Goal: Transaction & Acquisition: Purchase product/service

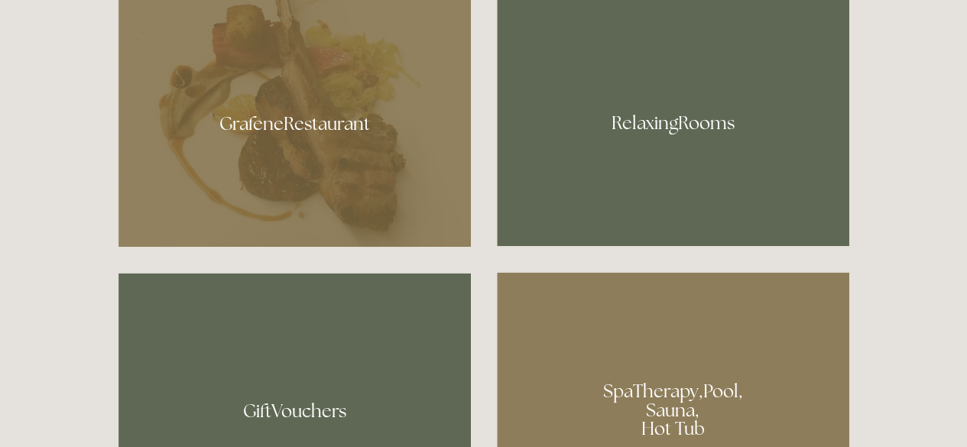
scroll to position [859, 0]
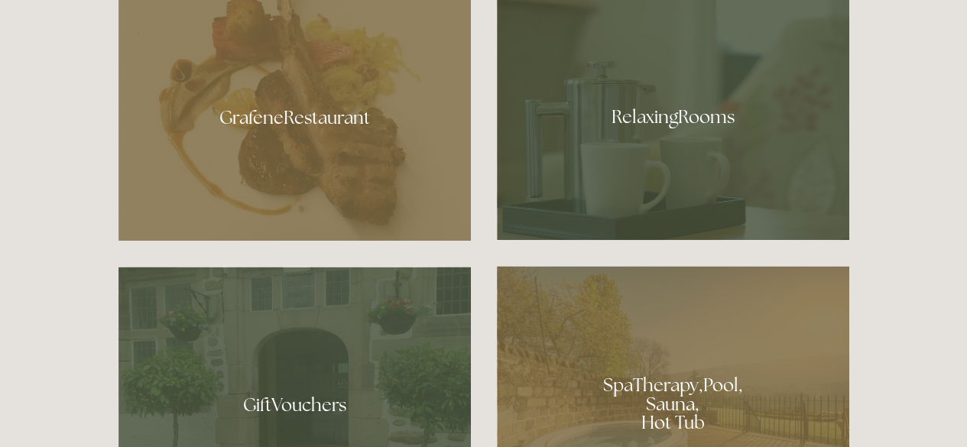
click at [299, 432] on div at bounding box center [294, 400] width 352 height 266
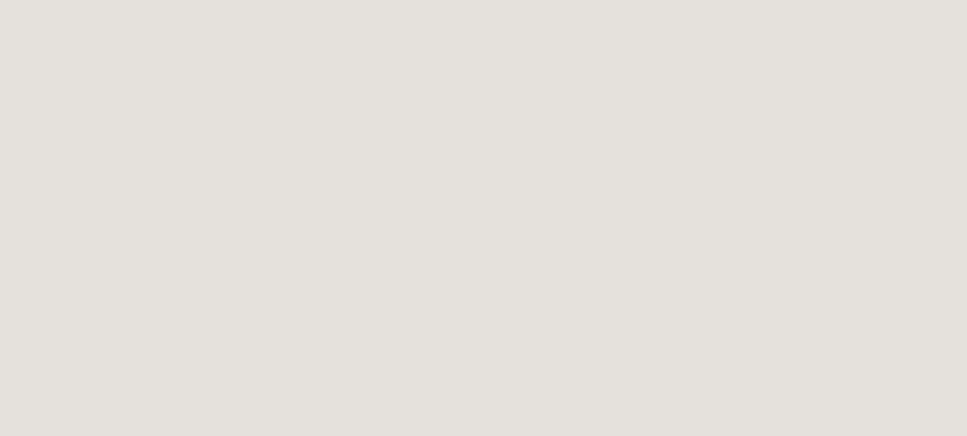
scroll to position [311, 0]
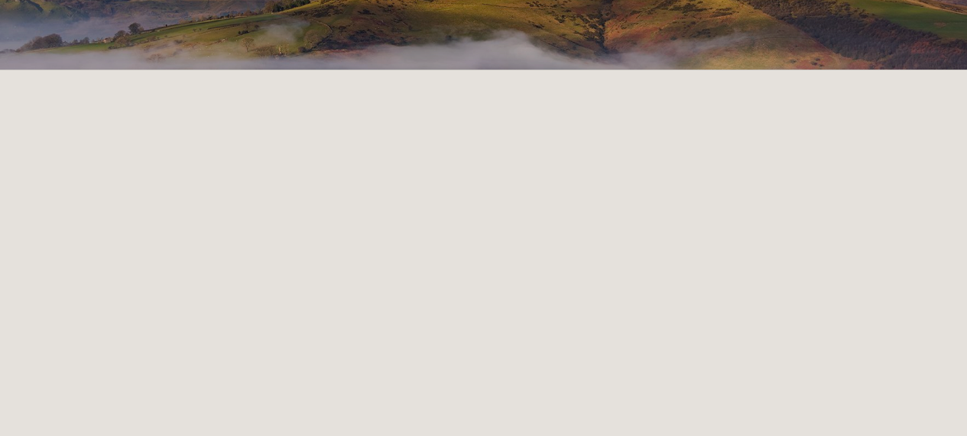
scroll to position [0, 0]
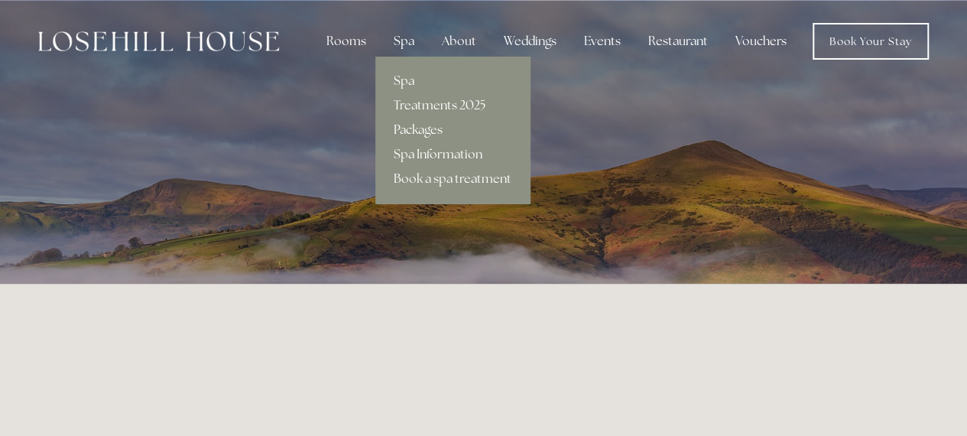
click at [430, 126] on link "Packages" at bounding box center [452, 130] width 154 height 24
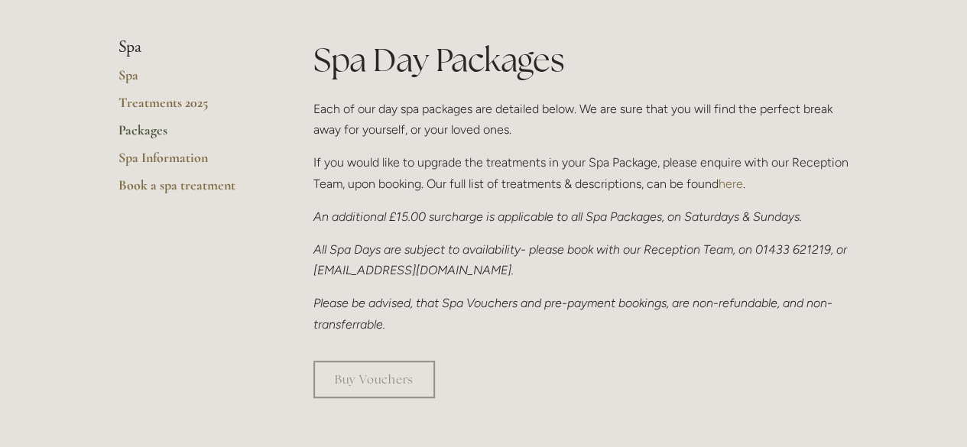
scroll to position [394, 0]
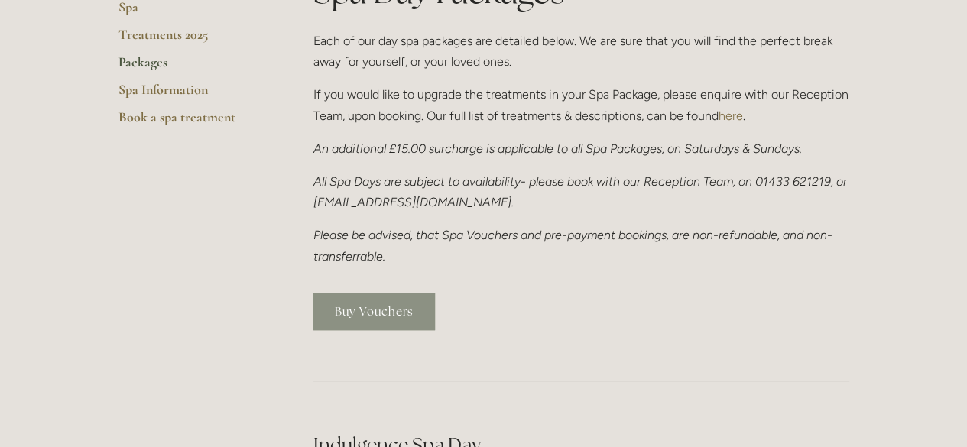
click at [378, 319] on link "Buy Vouchers" at bounding box center [374, 311] width 122 height 37
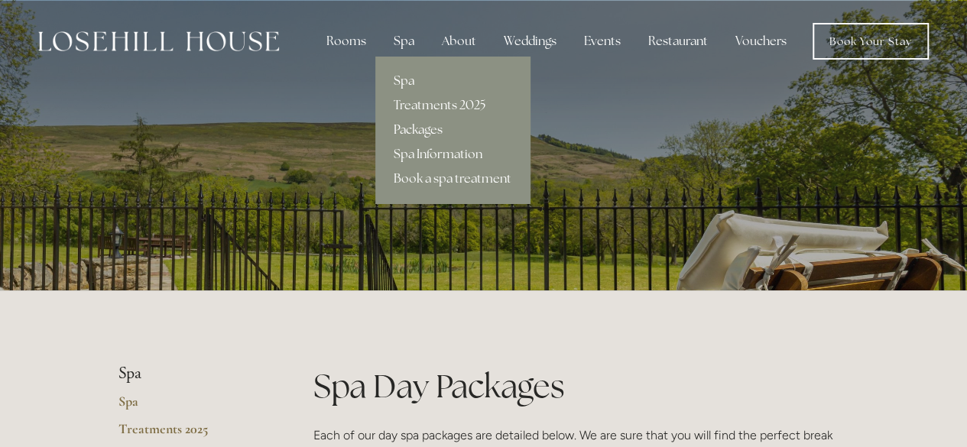
click at [412, 86] on link "Spa" at bounding box center [452, 81] width 154 height 24
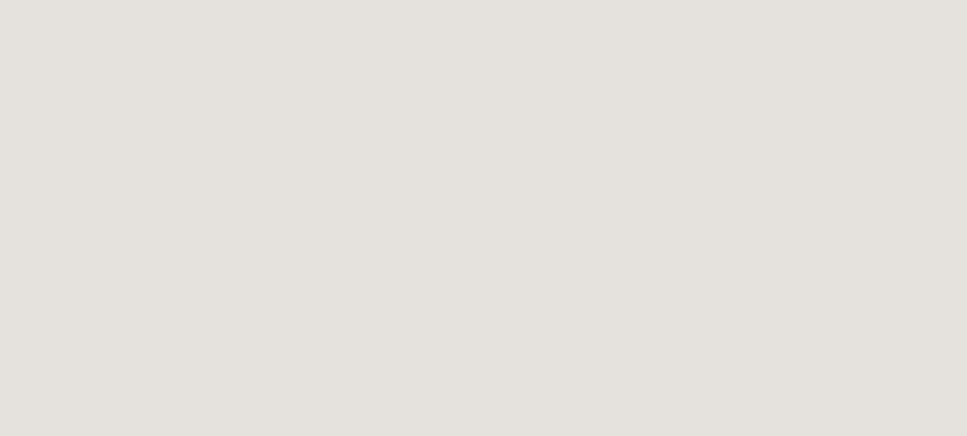
scroll to position [832, 0]
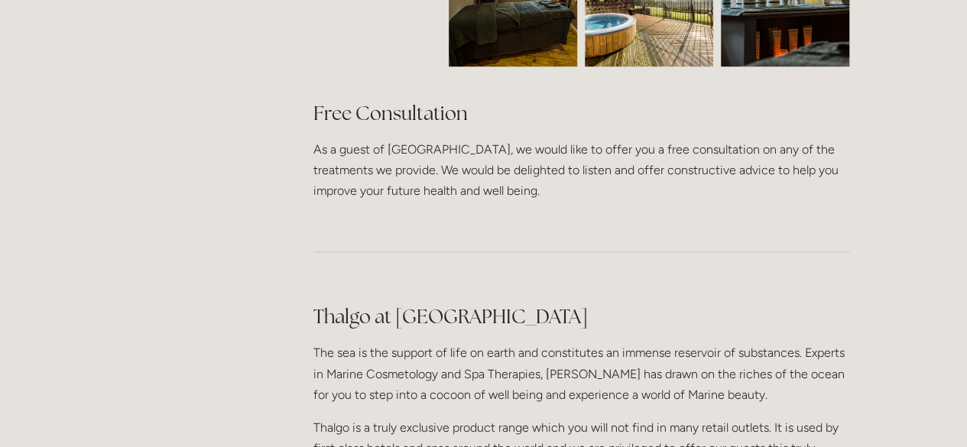
scroll to position [913, 0]
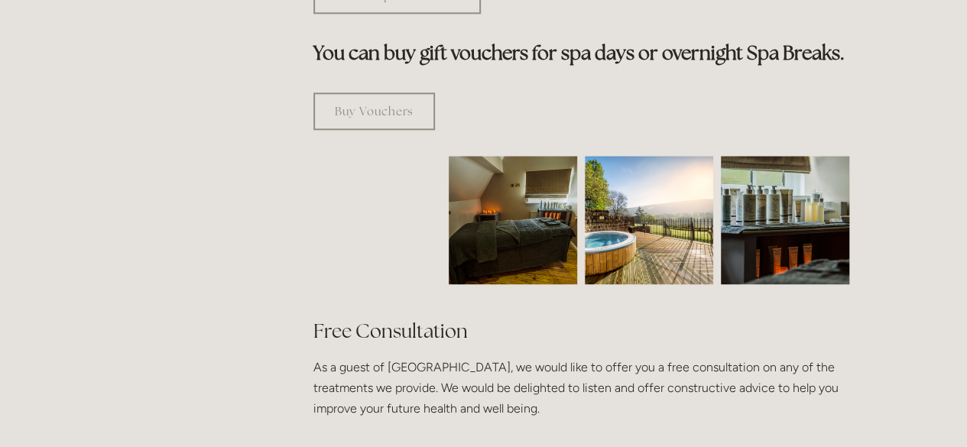
click at [661, 156] on img at bounding box center [649, 220] width 128 height 128
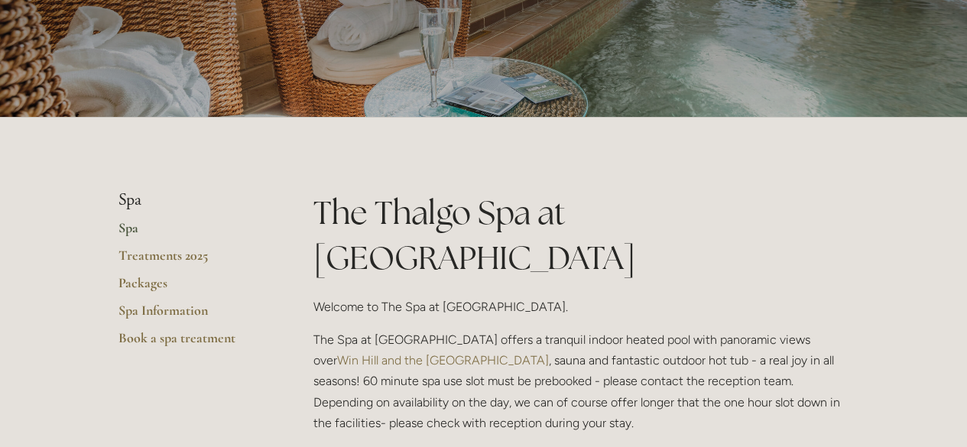
scroll to position [0, 0]
